Goal: Contribute content: Contribute content

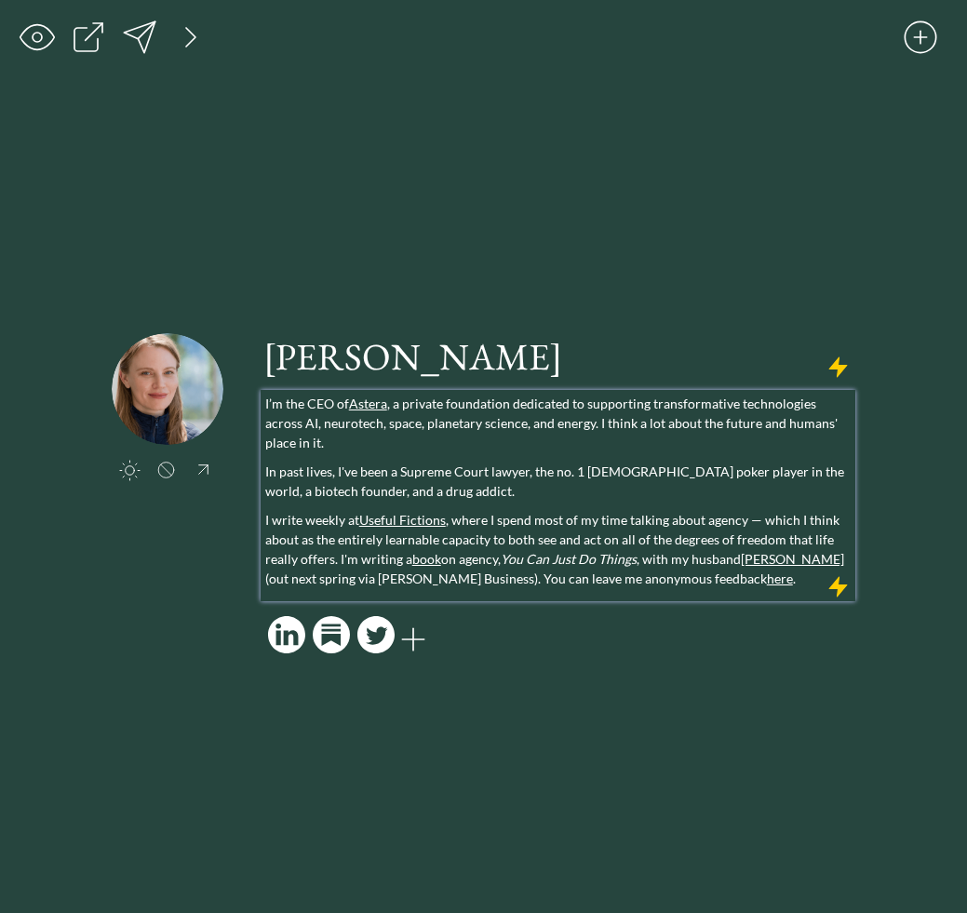
click at [729, 576] on p "I write weekly at Useful Fictions , where I spend most of my time talking about…" at bounding box center [558, 549] width 587 height 78
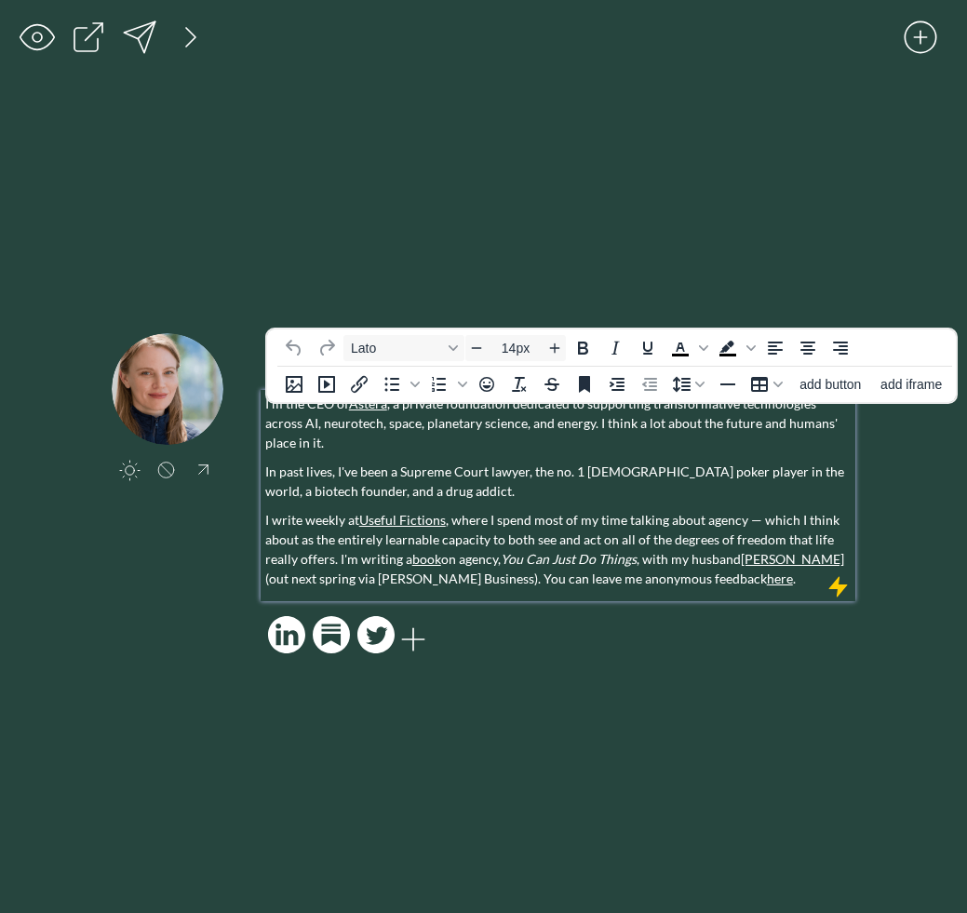
click at [425, 564] on p "I write weekly at Useful Fictions , where I spend most of my time talking about…" at bounding box center [558, 549] width 587 height 78
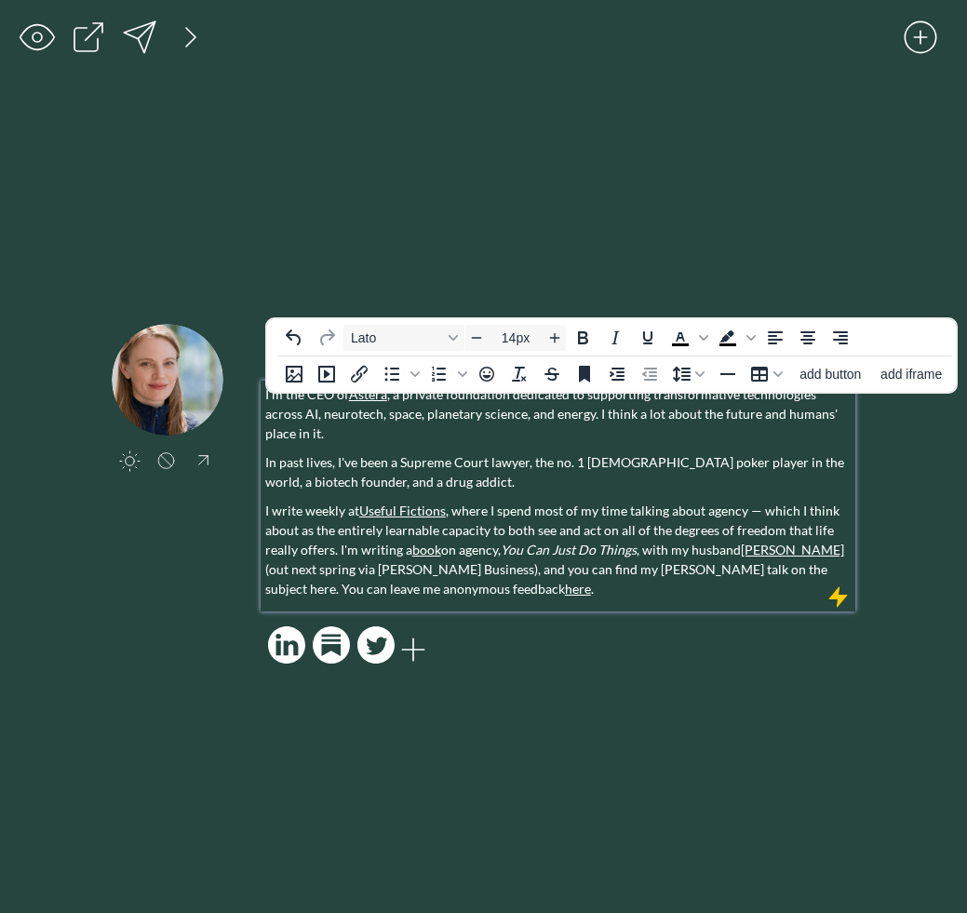
click at [448, 560] on p "I write weekly at Useful Fictions , where I spend most of my time talking about…" at bounding box center [558, 550] width 587 height 98
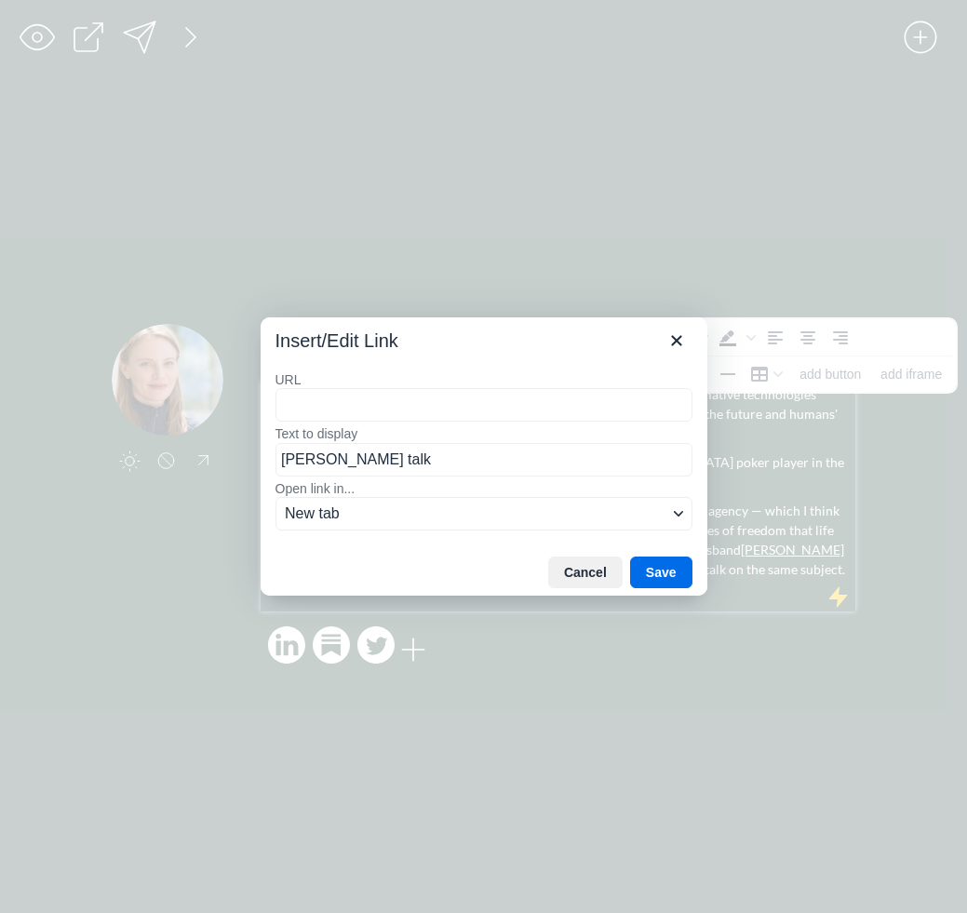
type input "[URL][DOMAIN_NAME][PERSON_NAME]"
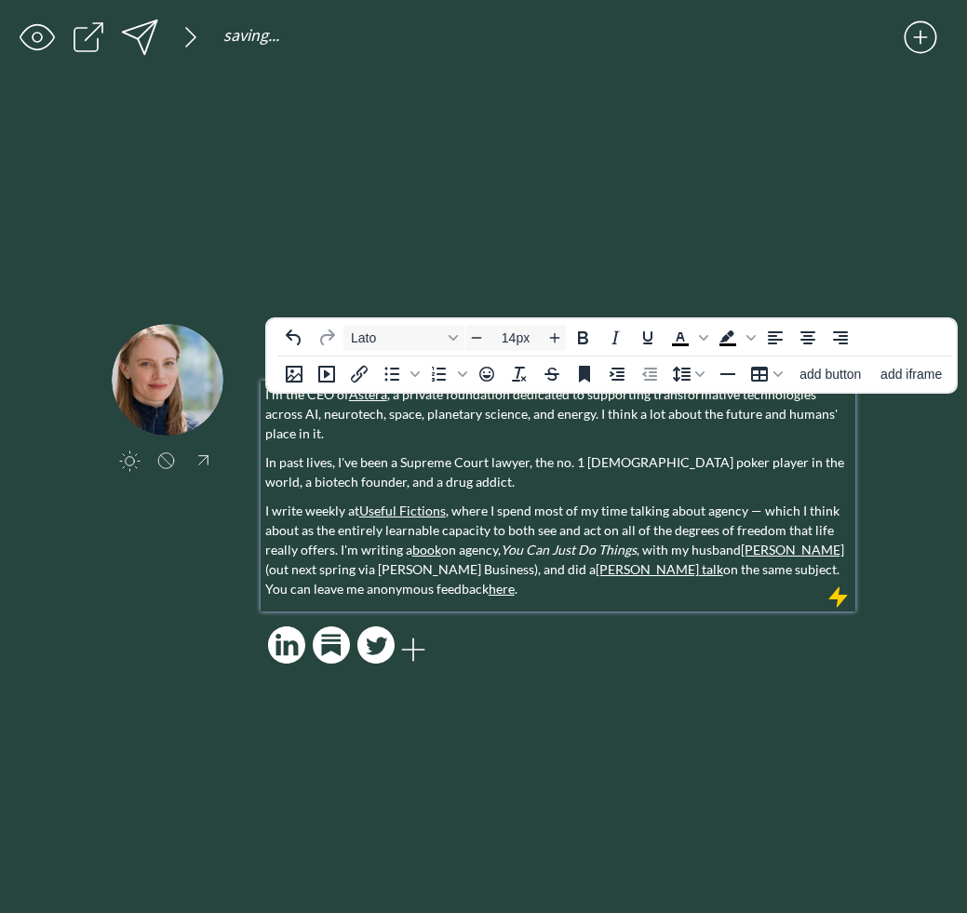
click at [624, 557] on p "I write weekly at Useful Fictions , where I spend most of my time talking about…" at bounding box center [558, 550] width 587 height 98
click at [544, 582] on p "I write weekly at Useful Fictions , where I spend most of my time talking about…" at bounding box center [558, 550] width 587 height 98
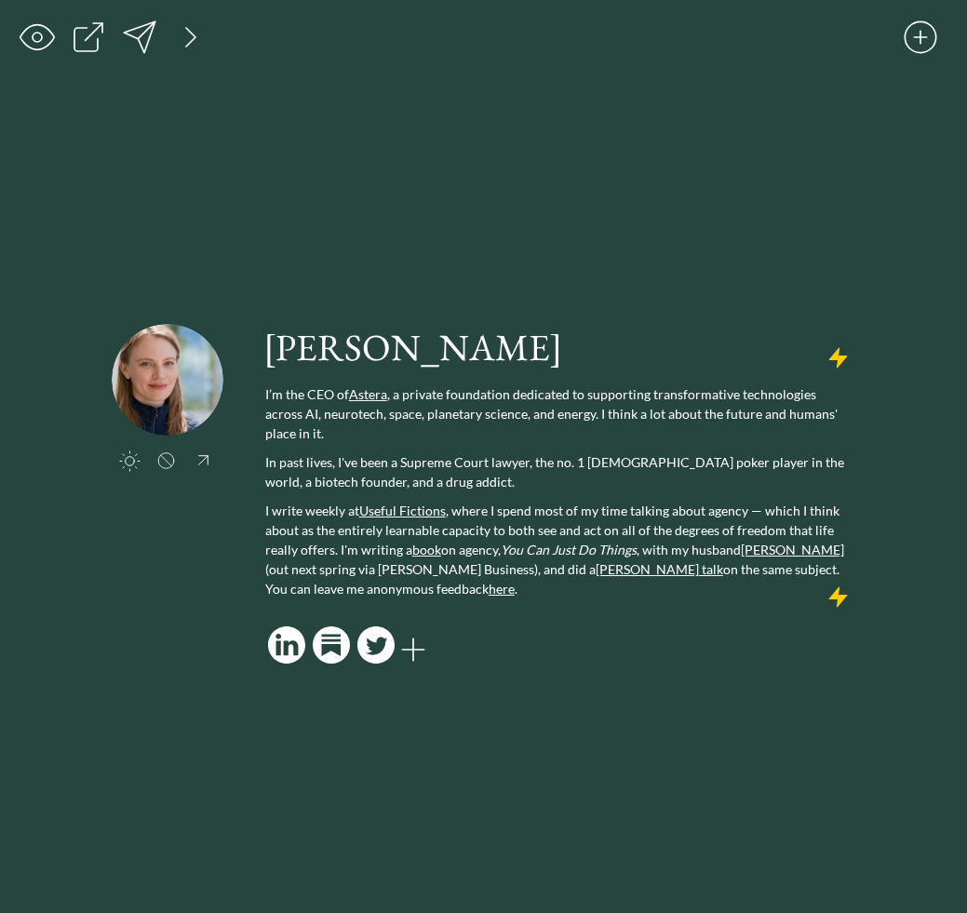
click at [560, 644] on div "[PERSON_NAME] I’m the CEO of Astera , a private foundation dedicated to support…" at bounding box center [558, 496] width 595 height 345
click at [145, 36] on div at bounding box center [139, 37] width 37 height 37
